Goal: Task Accomplishment & Management: Complete application form

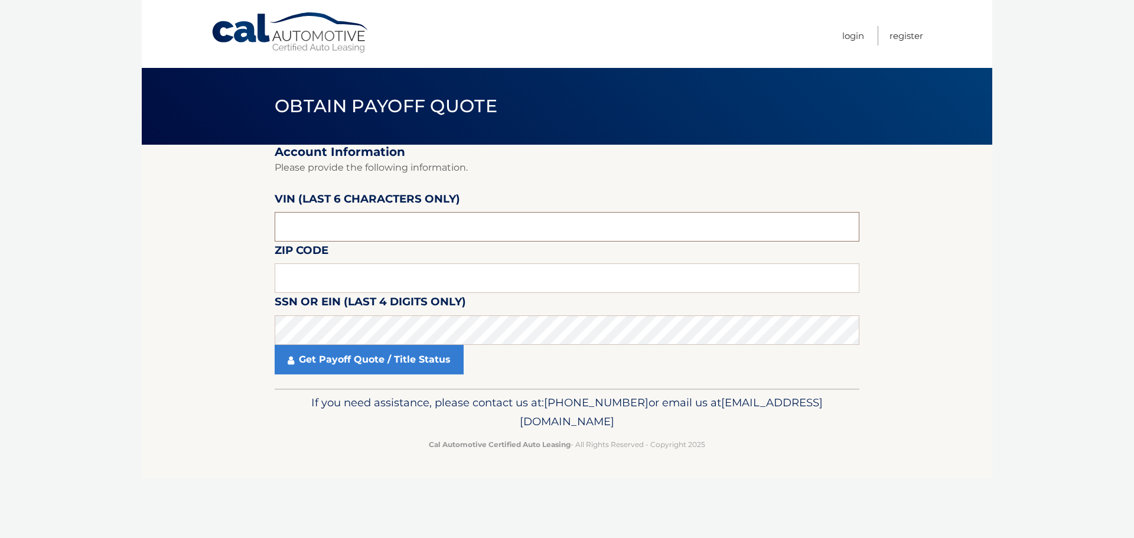
click at [318, 216] on input "text" at bounding box center [567, 227] width 585 height 30
click at [317, 227] on input "text" at bounding box center [567, 227] width 585 height 30
type input "0*****"
type input "471519"
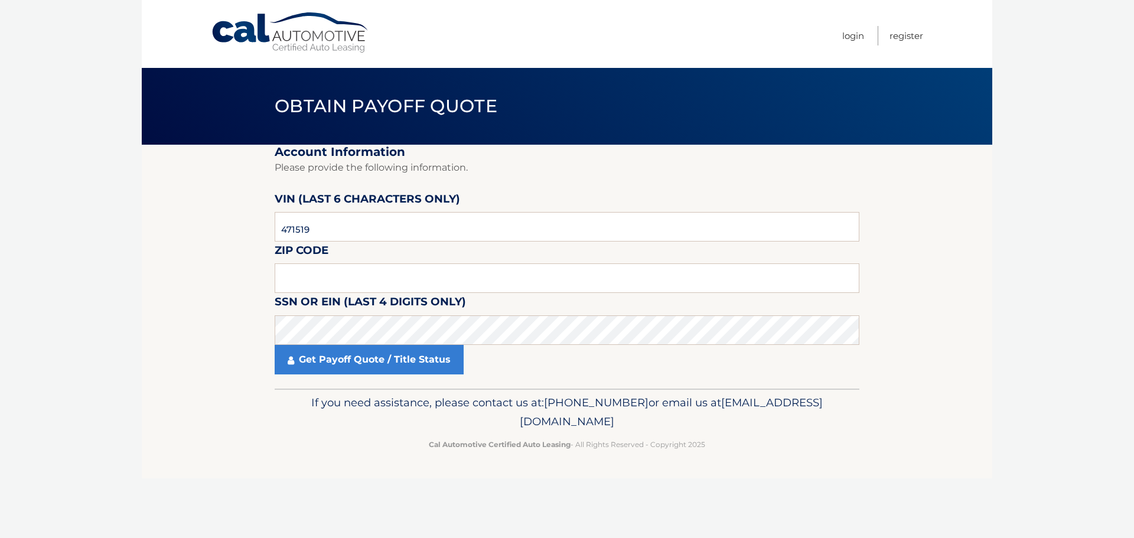
click at [300, 263] on label "Zip Code" at bounding box center [302, 252] width 54 height 22
click at [298, 275] on input "text" at bounding box center [567, 278] width 585 height 30
type input "07202"
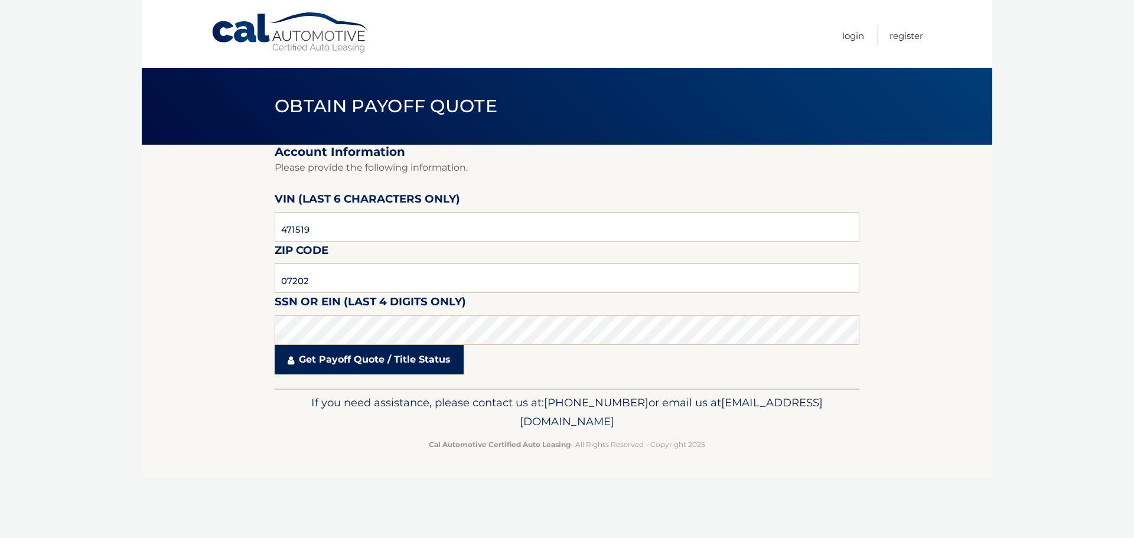
click at [322, 366] on link "Get Payoff Quote / Title Status" at bounding box center [369, 360] width 189 height 30
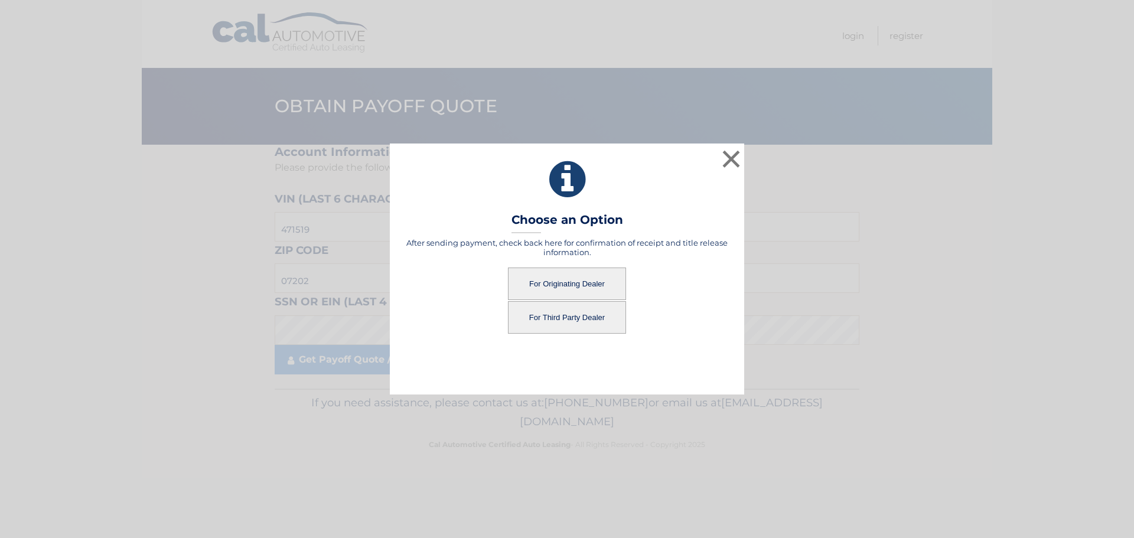
click at [569, 288] on button "For Originating Dealer" at bounding box center [567, 283] width 118 height 32
click at [556, 283] on button "For Originating Dealer" at bounding box center [567, 283] width 118 height 32
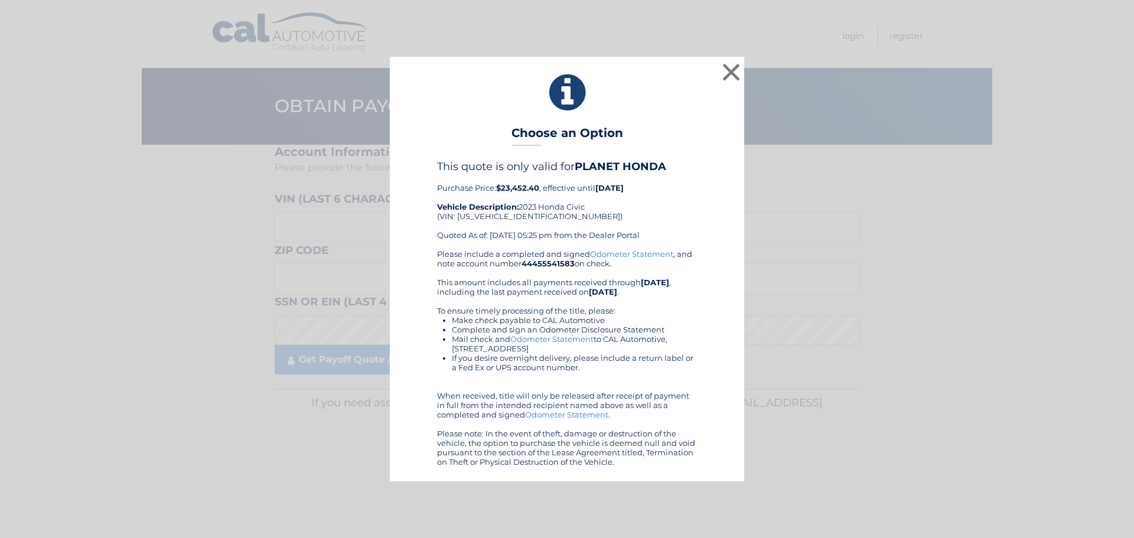
click at [482, 218] on div "This quote is only valid for PLANET HONDA Purchase Price: $23,452.40 , effectiv…" at bounding box center [567, 204] width 260 height 89
copy div "2HGFE1E58PH471519"
click at [735, 74] on button "×" at bounding box center [731, 72] width 24 height 24
